Goal: Browse casually

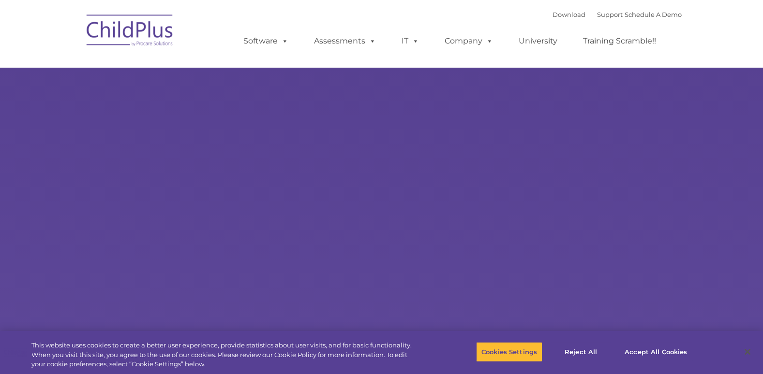
select select "MEDIUM"
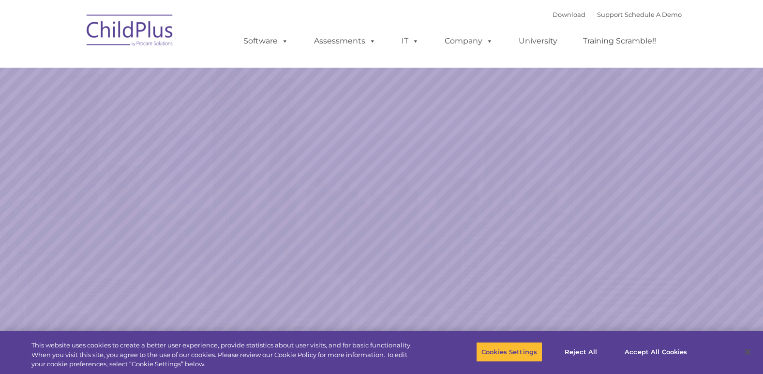
select select "MEDIUM"
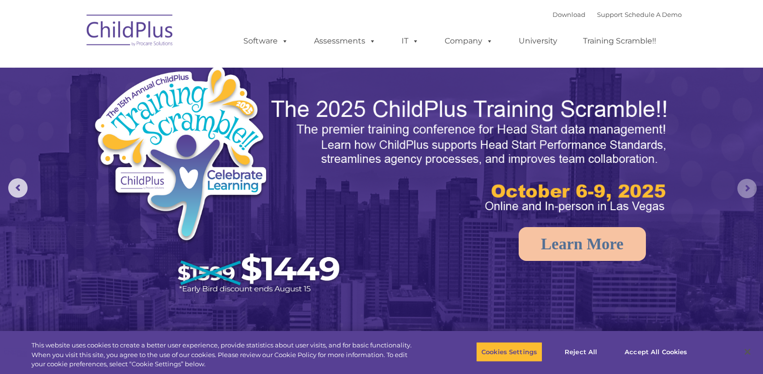
click at [740, 186] on rs-arrow at bounding box center [746, 188] width 19 height 19
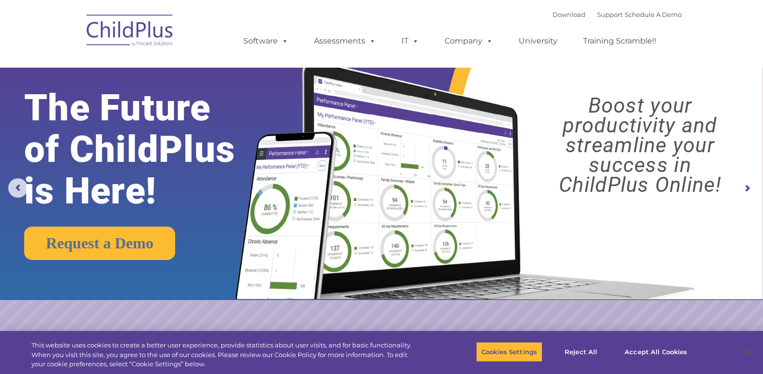
click at [733, 179] on rs-layer "Boost your productivity and streamline your success in ChildPlus Online!" at bounding box center [640, 145] width 226 height 99
